Goal: Transaction & Acquisition: Purchase product/service

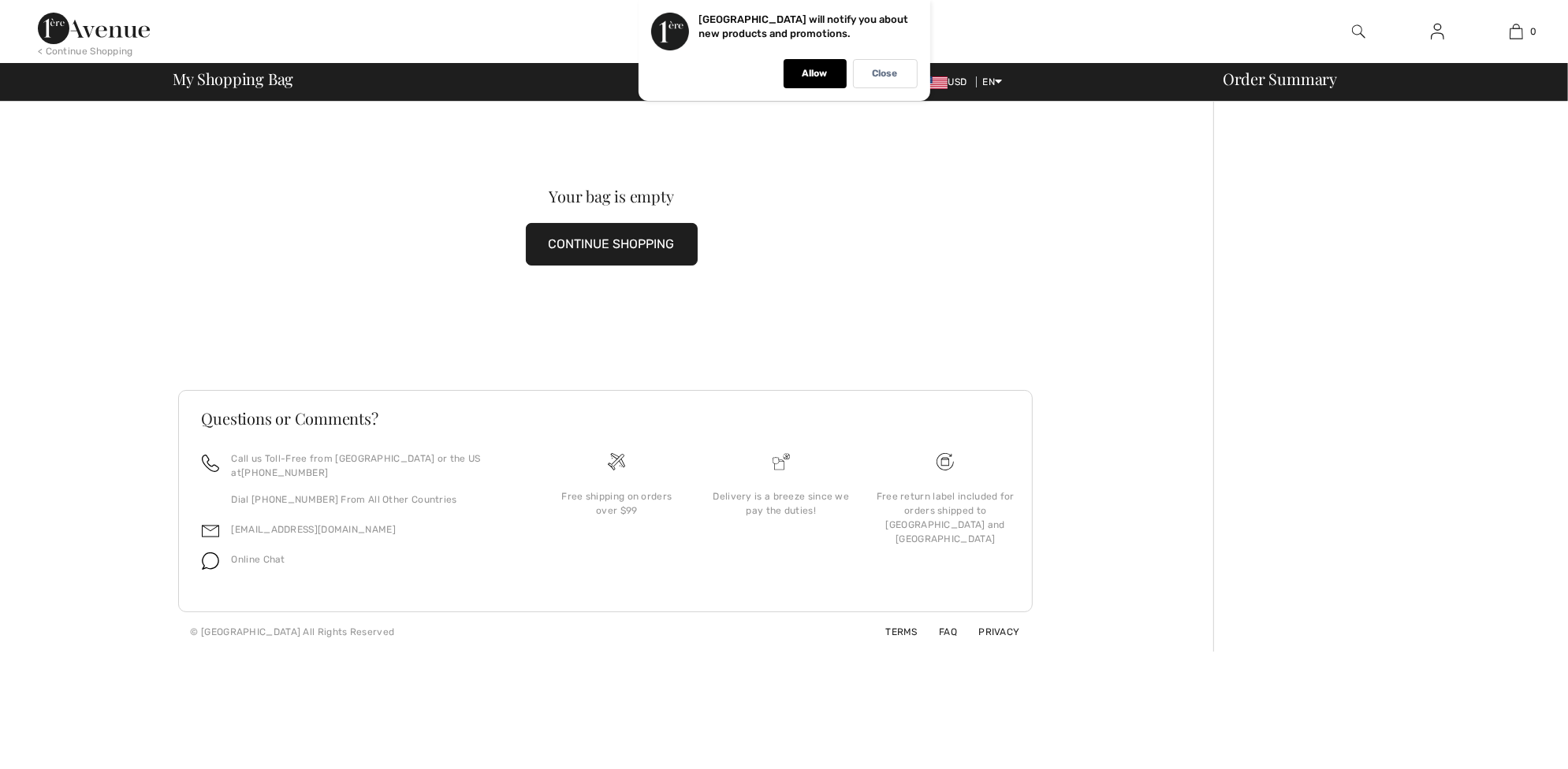
click at [124, 35] on img at bounding box center [94, 28] width 112 height 32
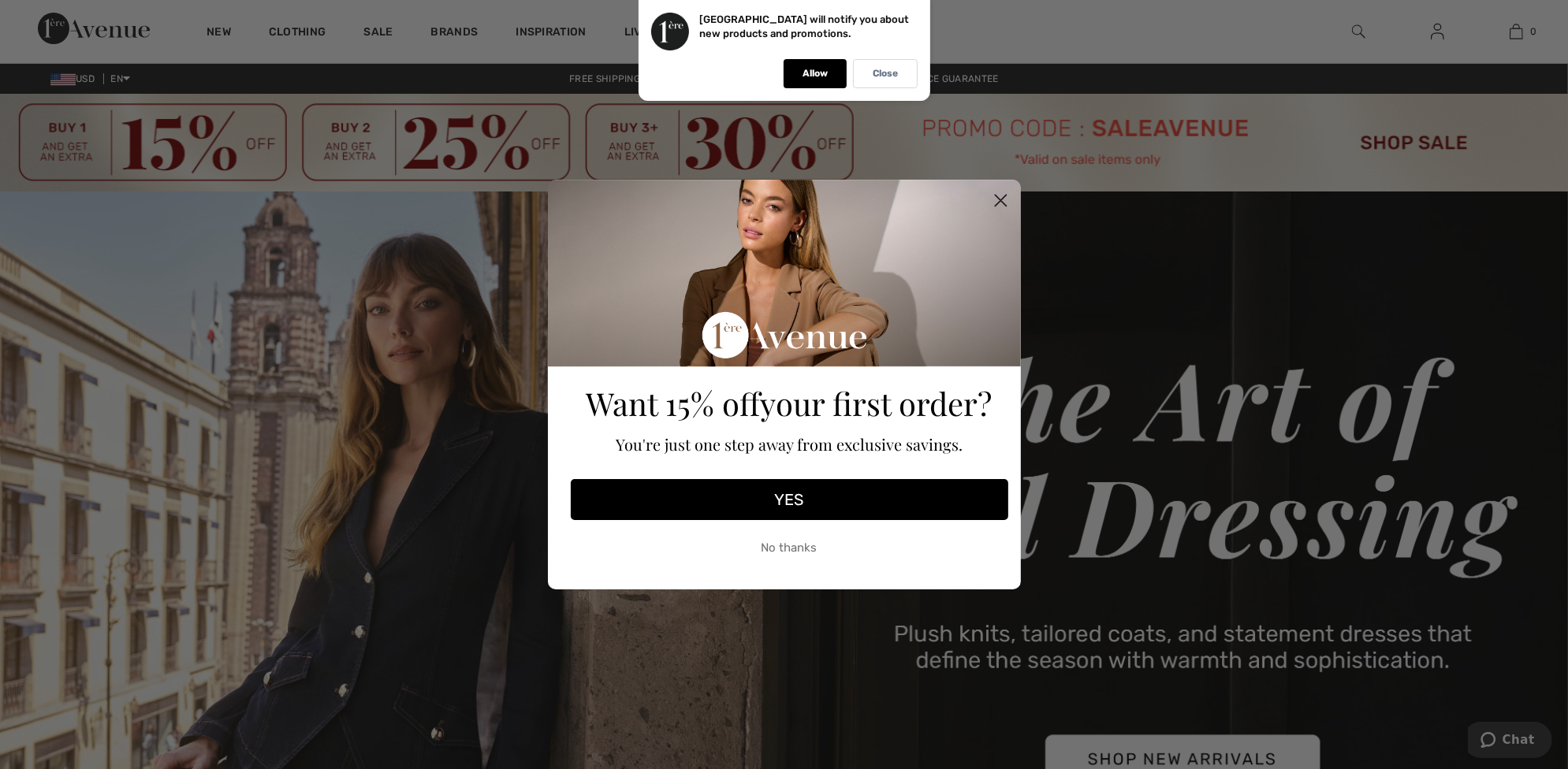
click at [1001, 198] on circle "Close dialog" at bounding box center [999, 200] width 26 height 26
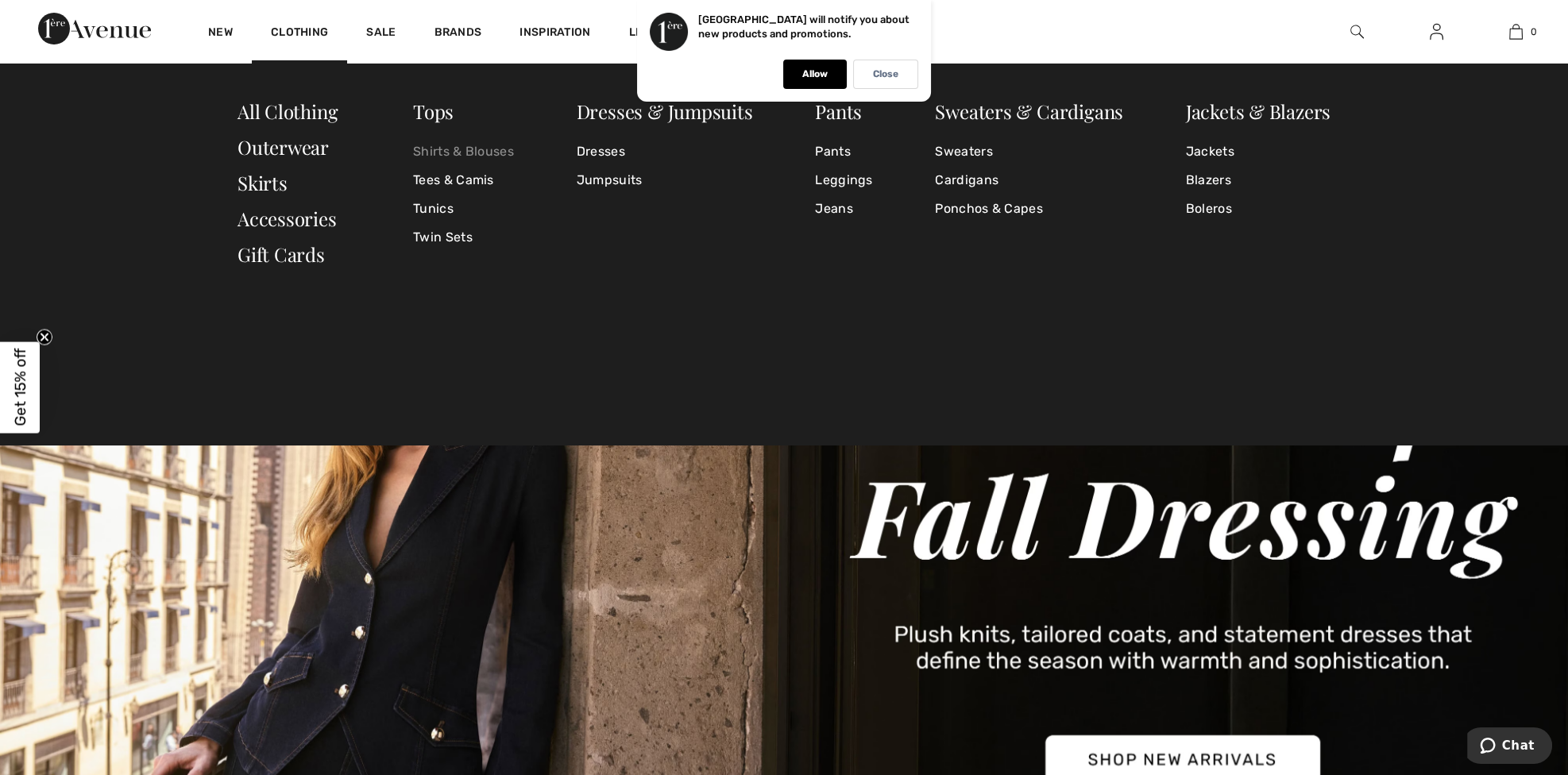
click at [429, 150] on link "Shirts & Blouses" at bounding box center [463, 151] width 101 height 29
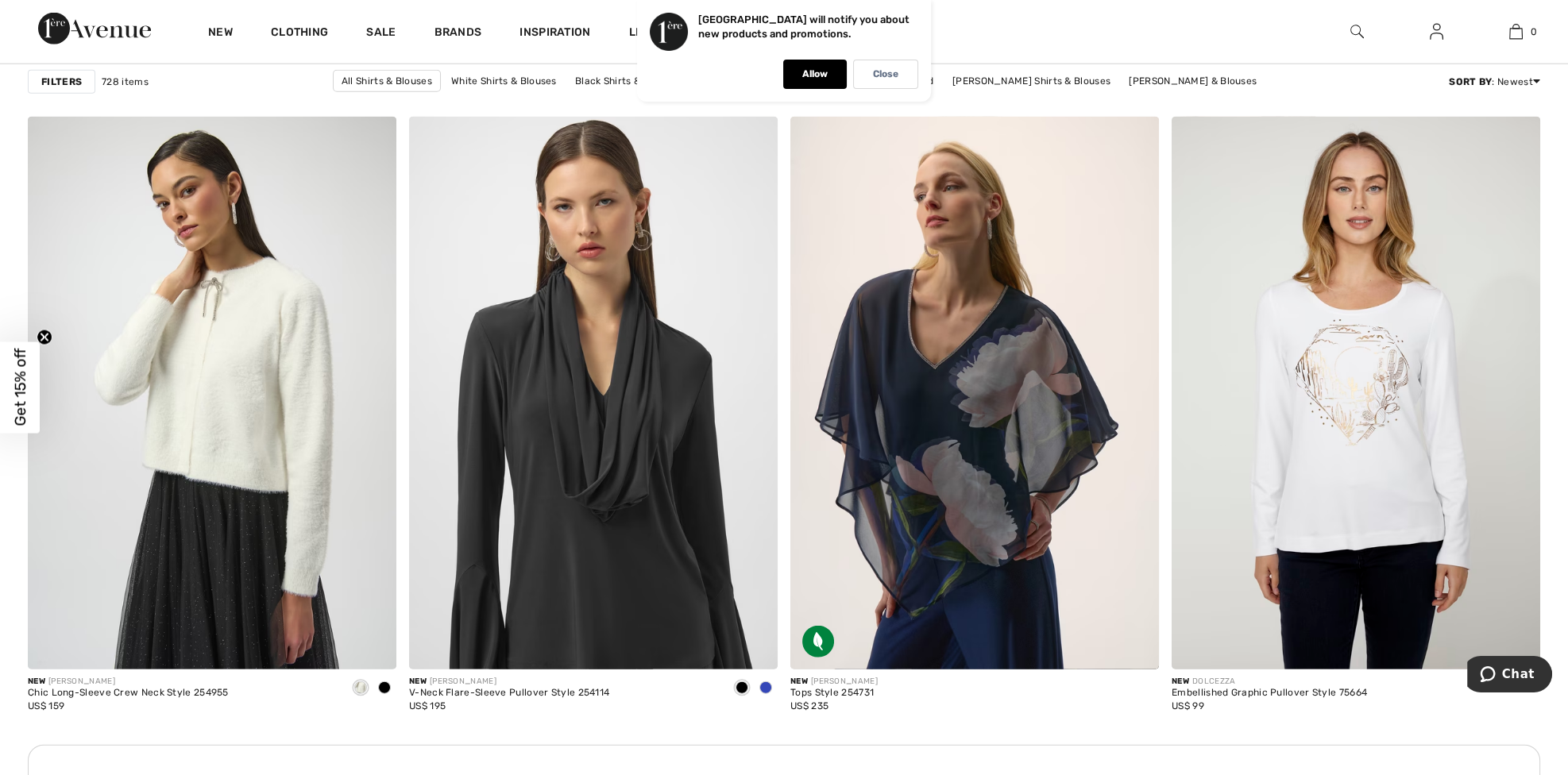
scroll to position [7067, 0]
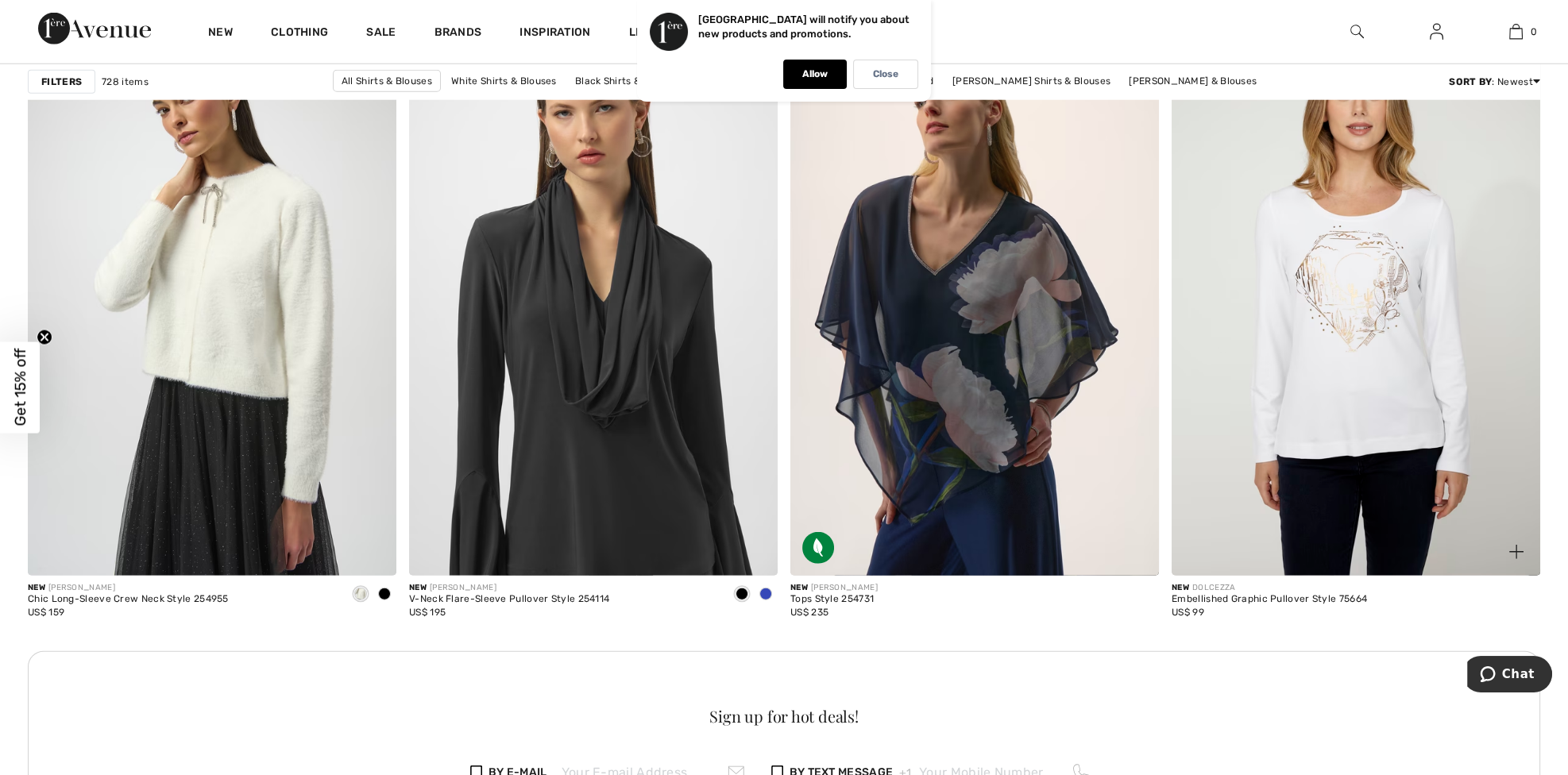
click at [1469, 600] on div "New DOLCEZZA Embellished Graphic Pullover Style 75664 US$ 99" at bounding box center [1356, 607] width 369 height 62
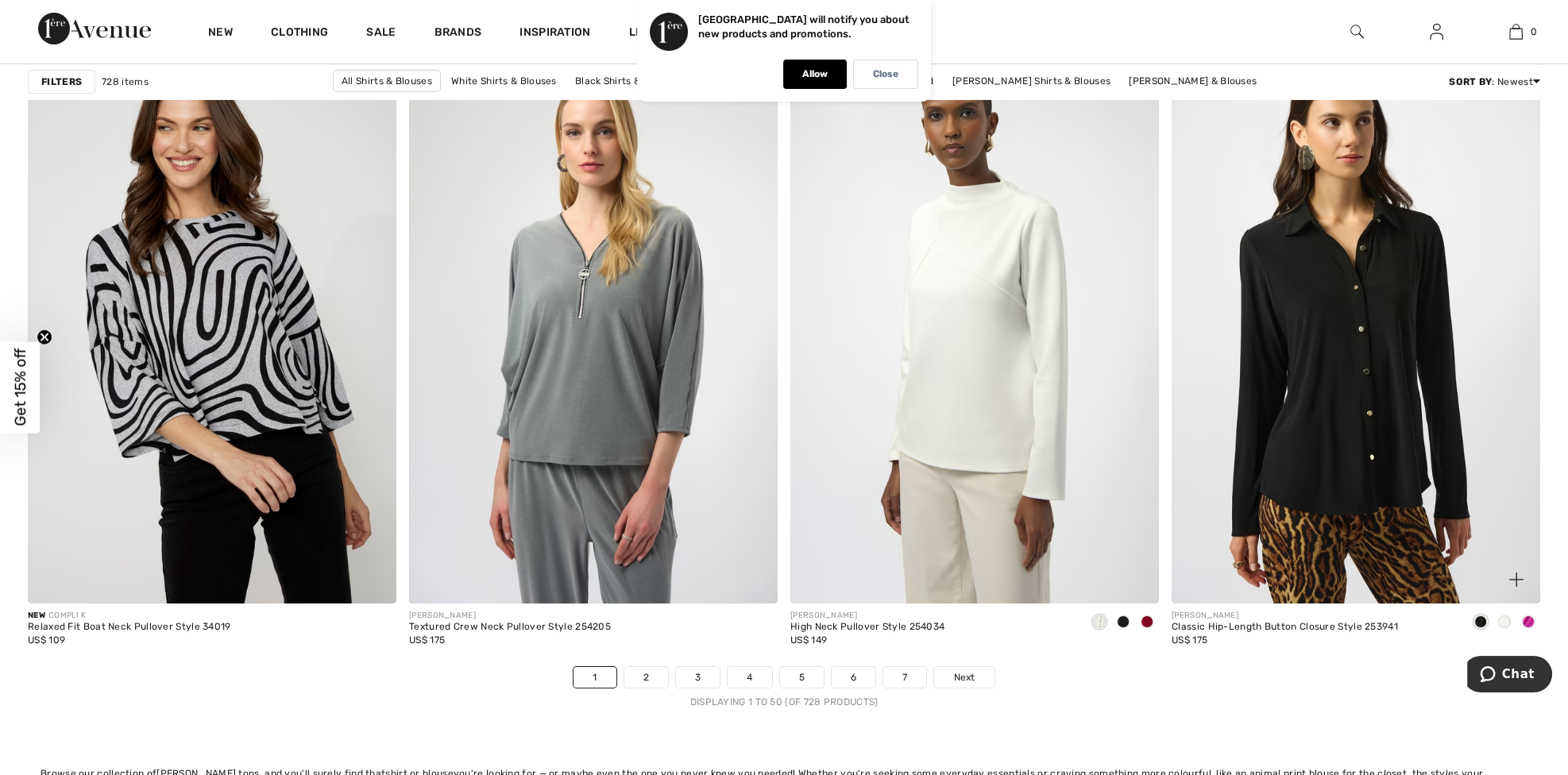
scroll to position [9290, 0]
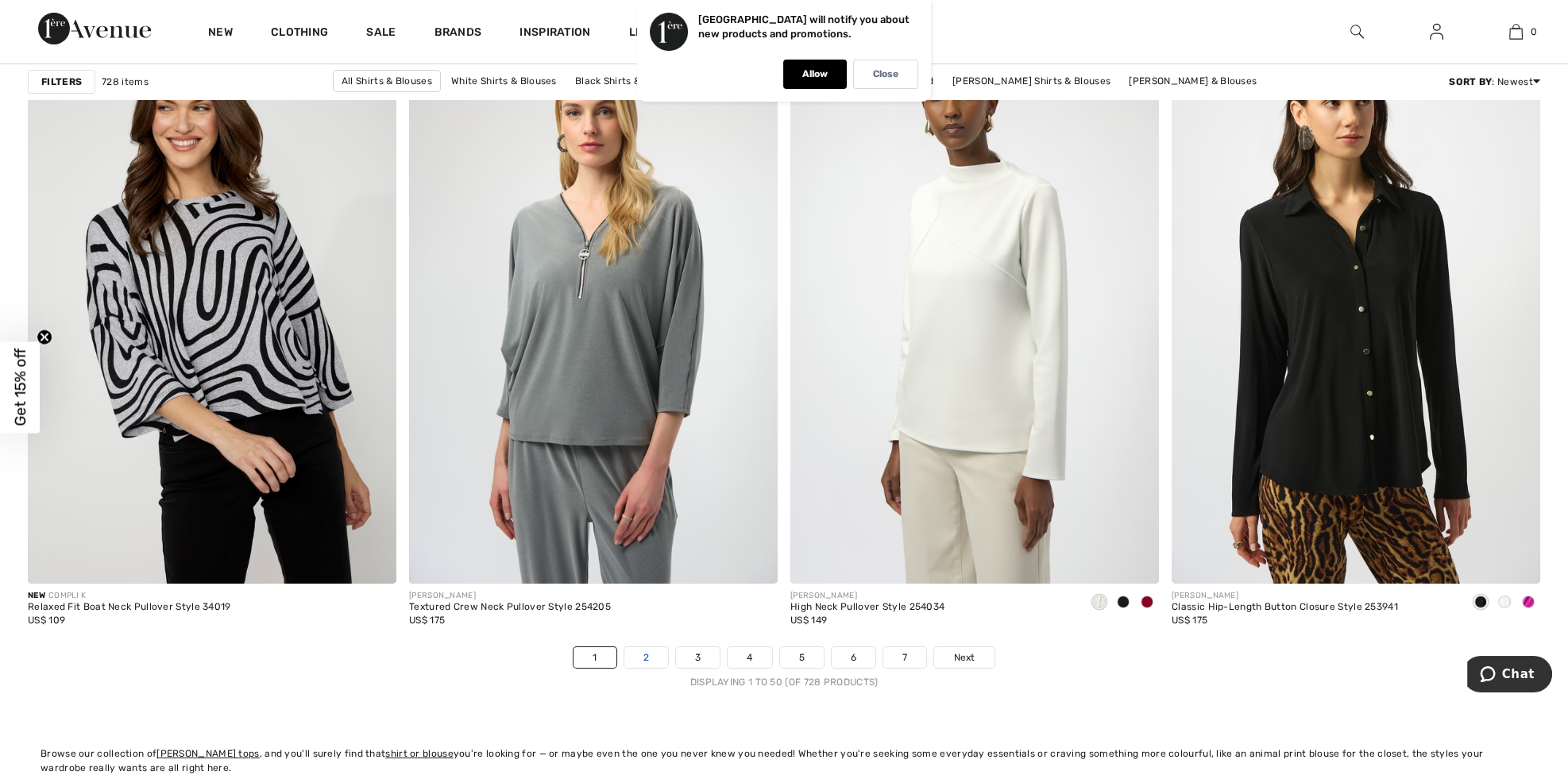
click at [638, 654] on link "2" at bounding box center [646, 657] width 44 height 20
